Goal: Navigation & Orientation: Find specific page/section

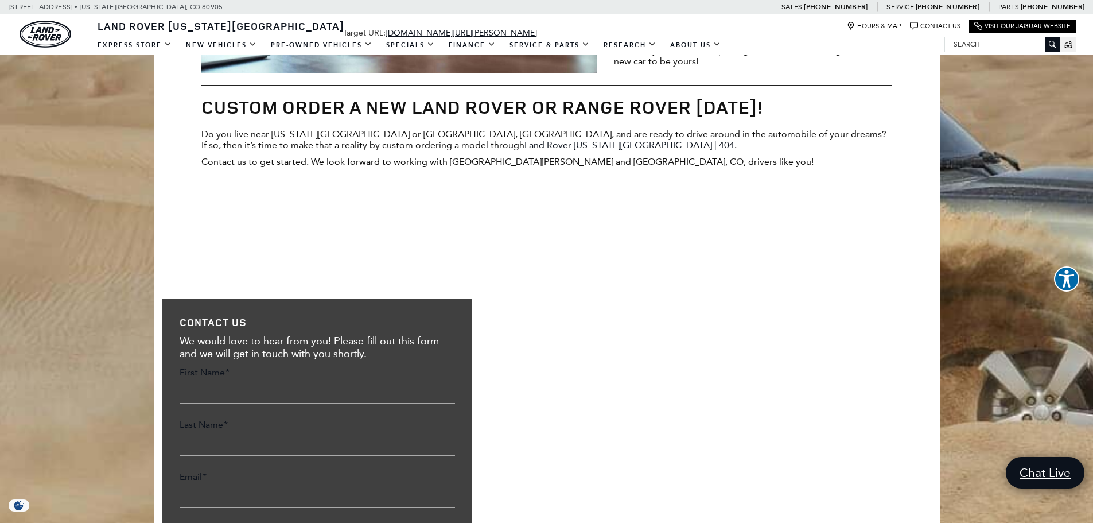
scroll to position [1354, 0]
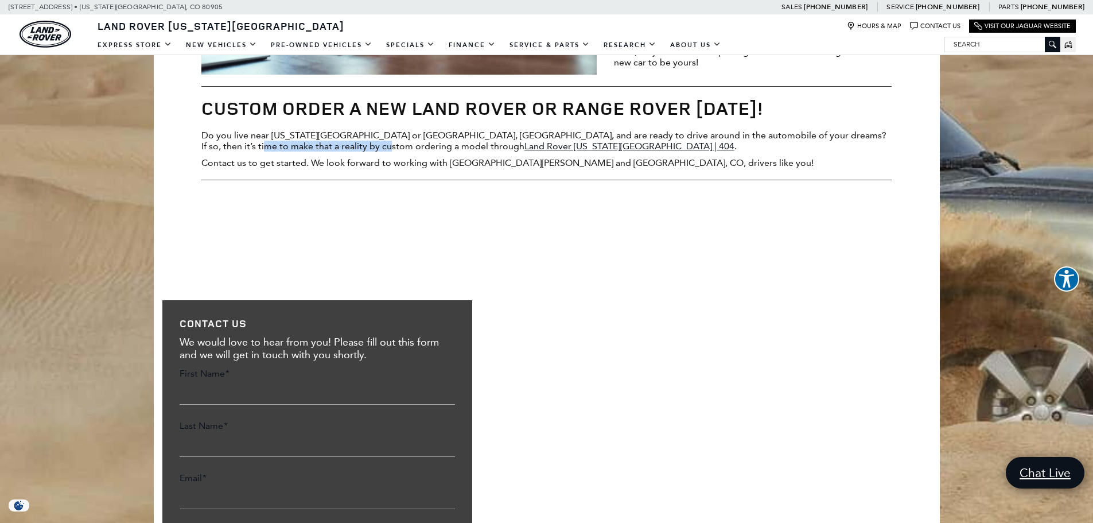
drag, startPoint x: 202, startPoint y: 148, endPoint x: 340, endPoint y: 145, distance: 138.3
click at [340, 145] on p "Do you live near Colorado Springs or Cimarron Hills, CO, and are ready to drive…" at bounding box center [546, 141] width 690 height 22
copy p "custom ordering a model through"
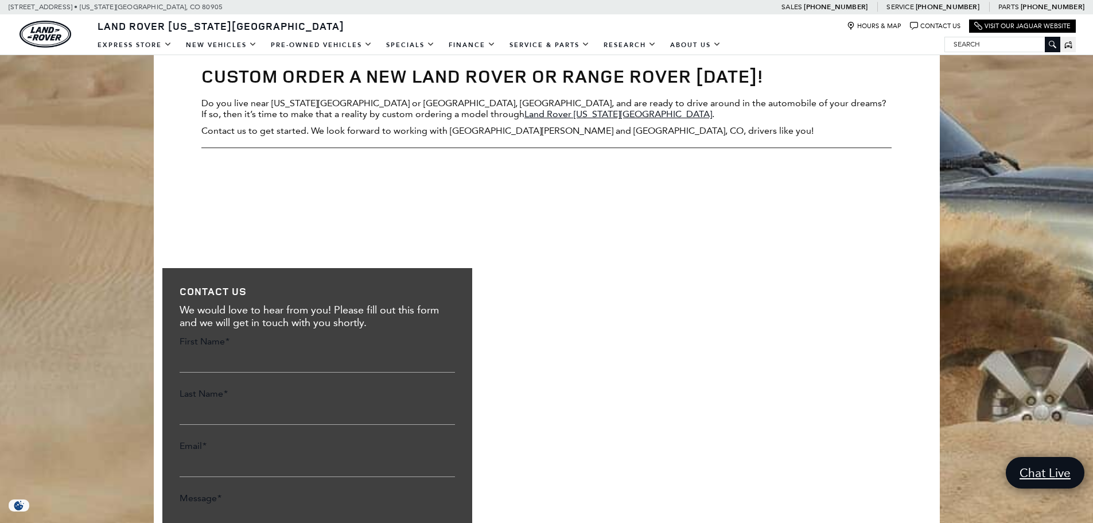
scroll to position [1353, 0]
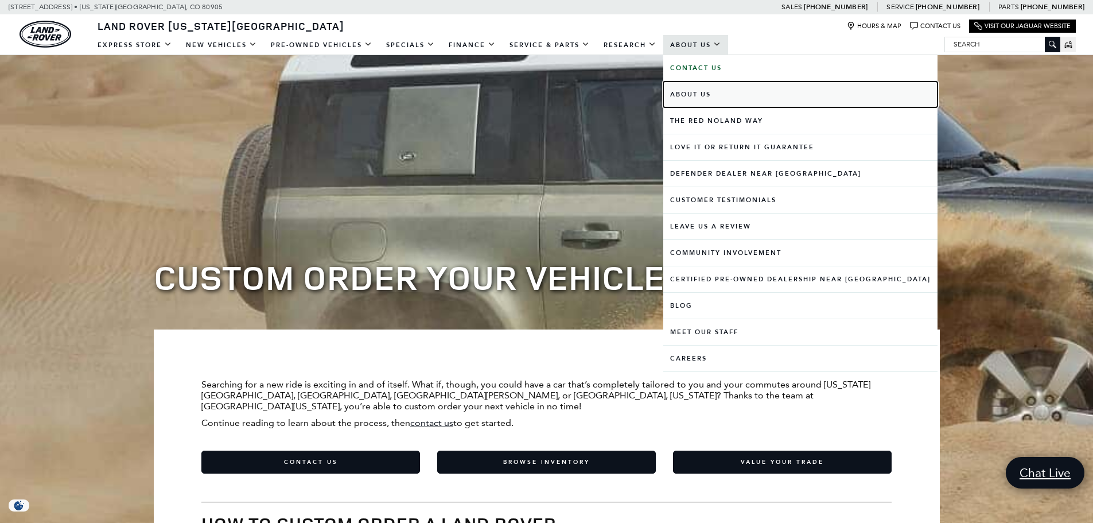
click at [700, 95] on link "About Us" at bounding box center [800, 94] width 274 height 26
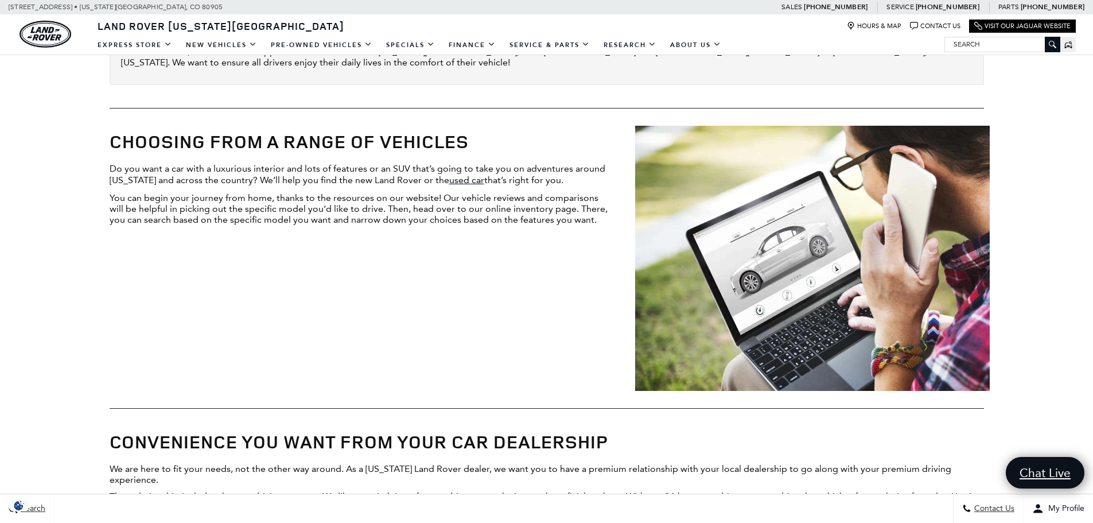
scroll to position [550, 0]
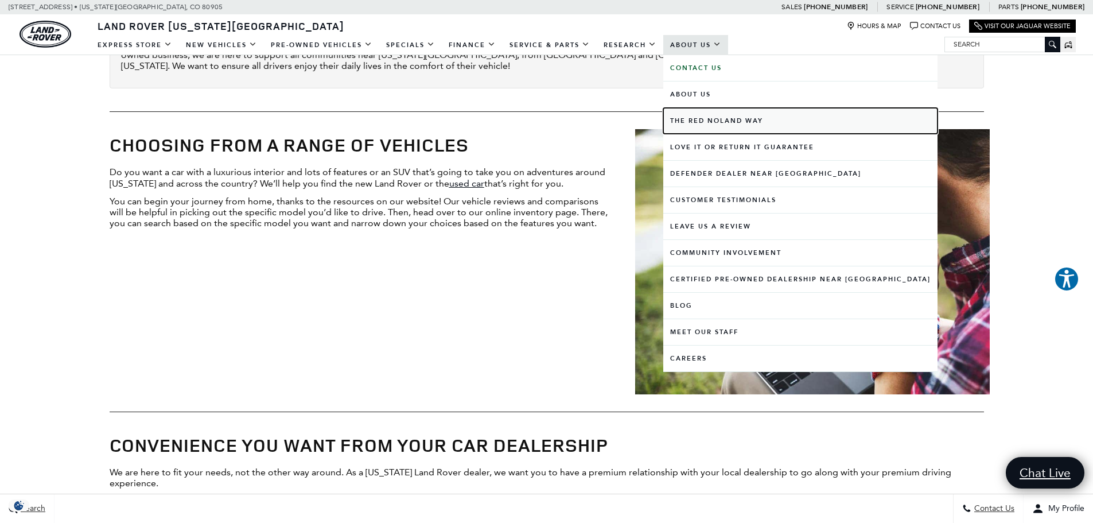
click at [709, 118] on link "The Red Noland Way" at bounding box center [800, 121] width 274 height 26
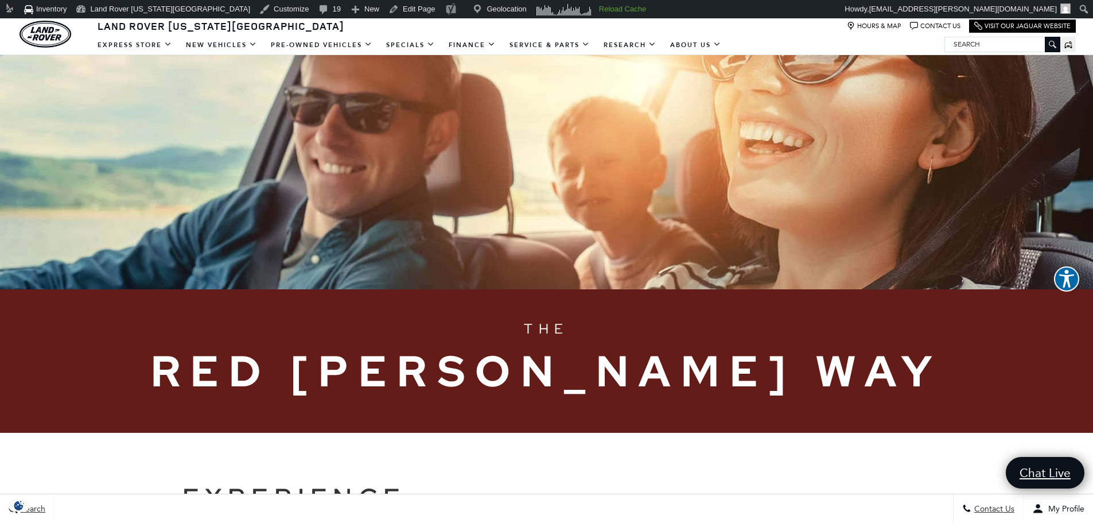
scroll to position [102, 0]
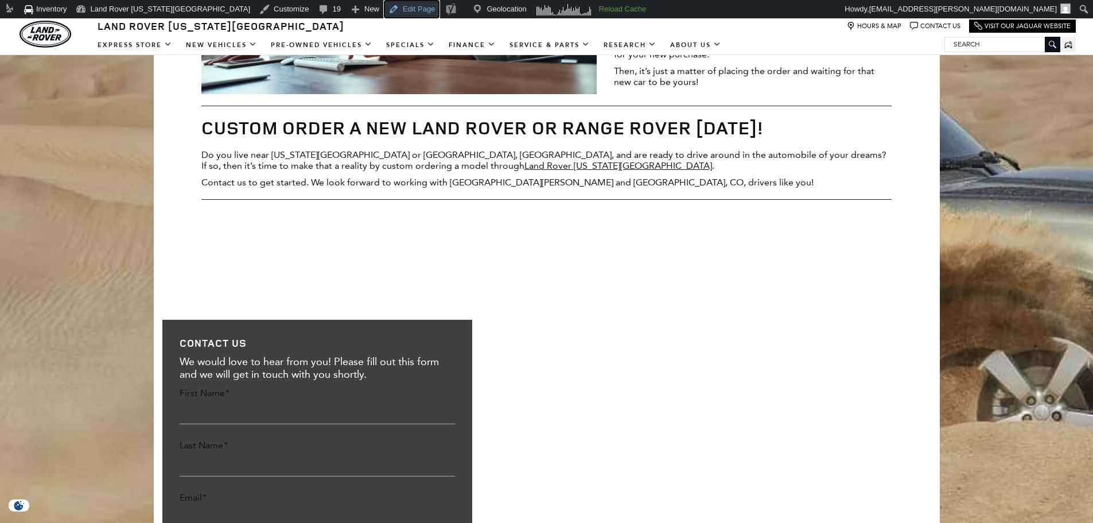
click at [384, 7] on link "Edit Page" at bounding box center [412, 9] width 56 height 18
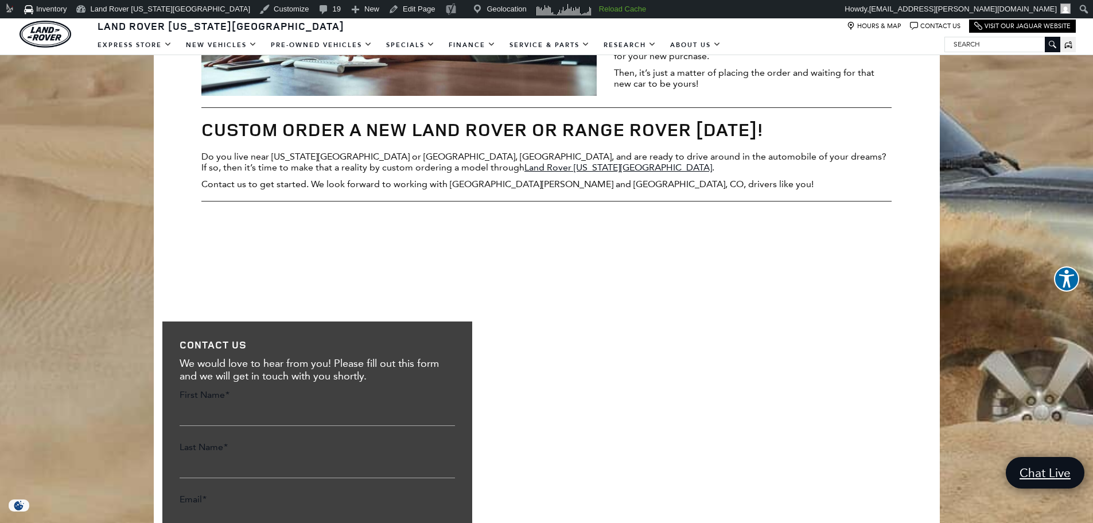
scroll to position [1351, 0]
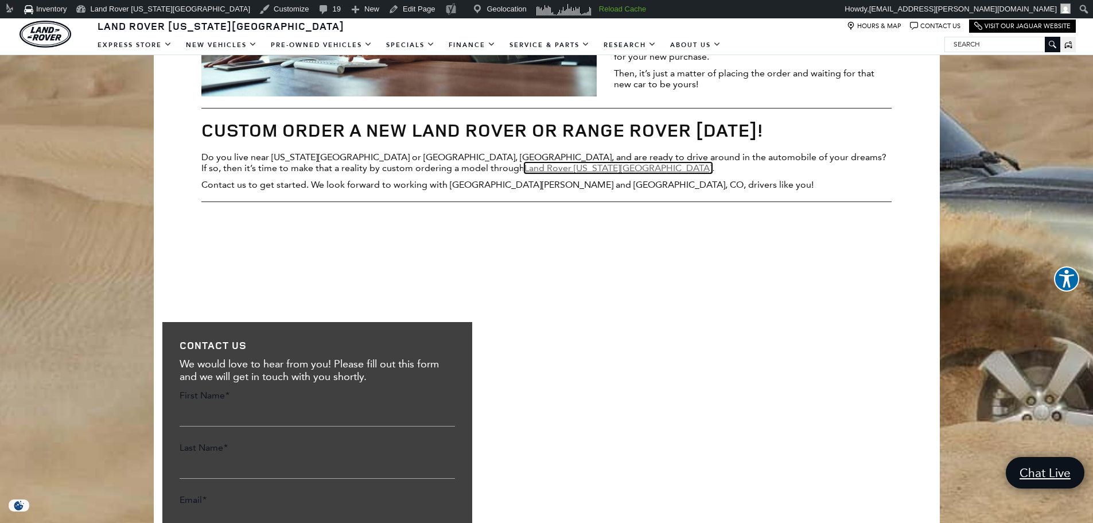
click at [525, 173] on link "Land Rover [US_STATE][GEOGRAPHIC_DATA]" at bounding box center [619, 167] width 188 height 11
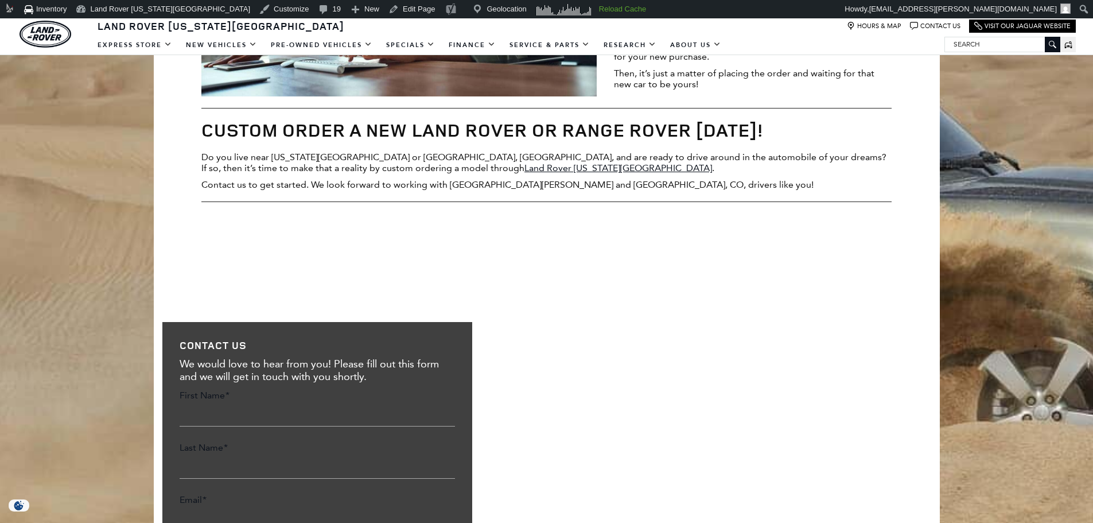
scroll to position [1351, 0]
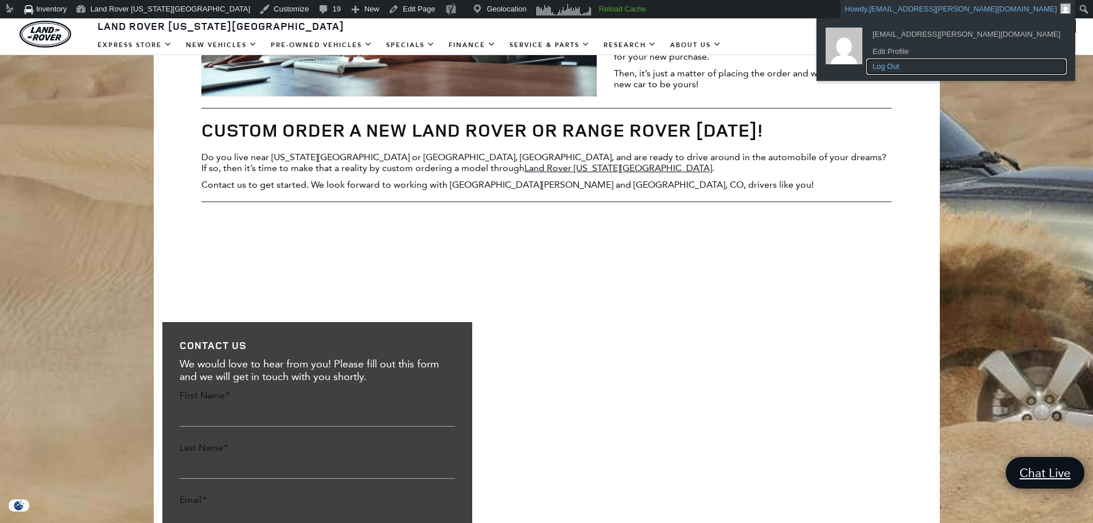
click at [957, 67] on link "Log Out" at bounding box center [966, 66] width 199 height 15
